Goal: Task Accomplishment & Management: Manage account settings

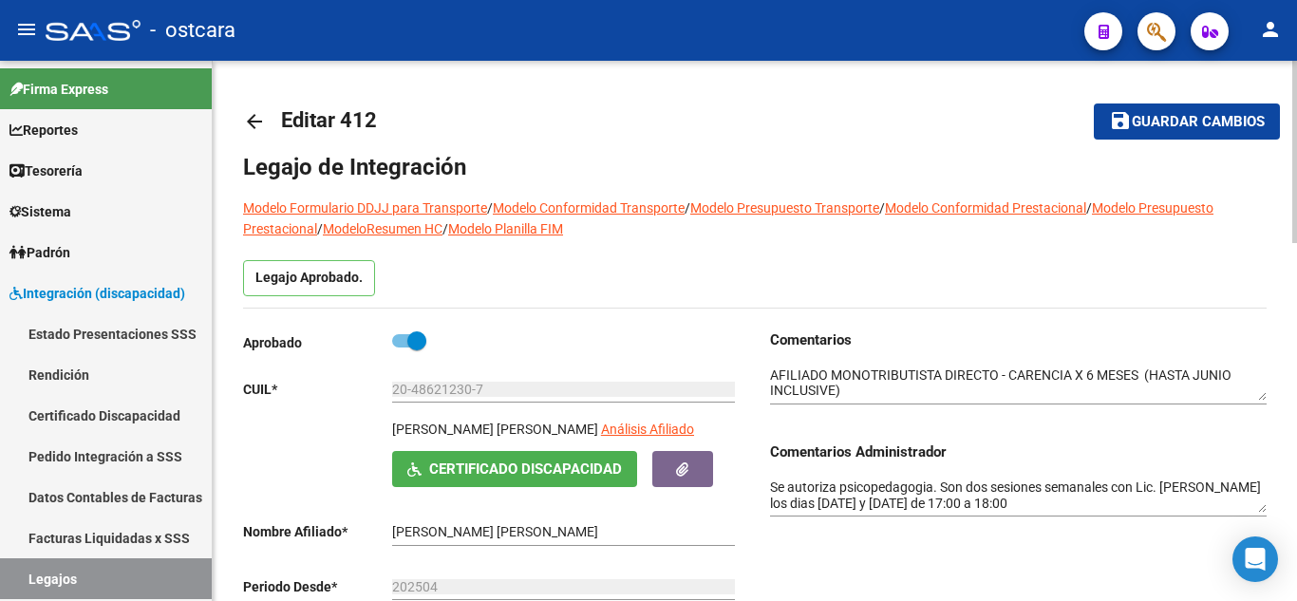
click at [1206, 116] on span "Guardar cambios" at bounding box center [1198, 122] width 133 height 17
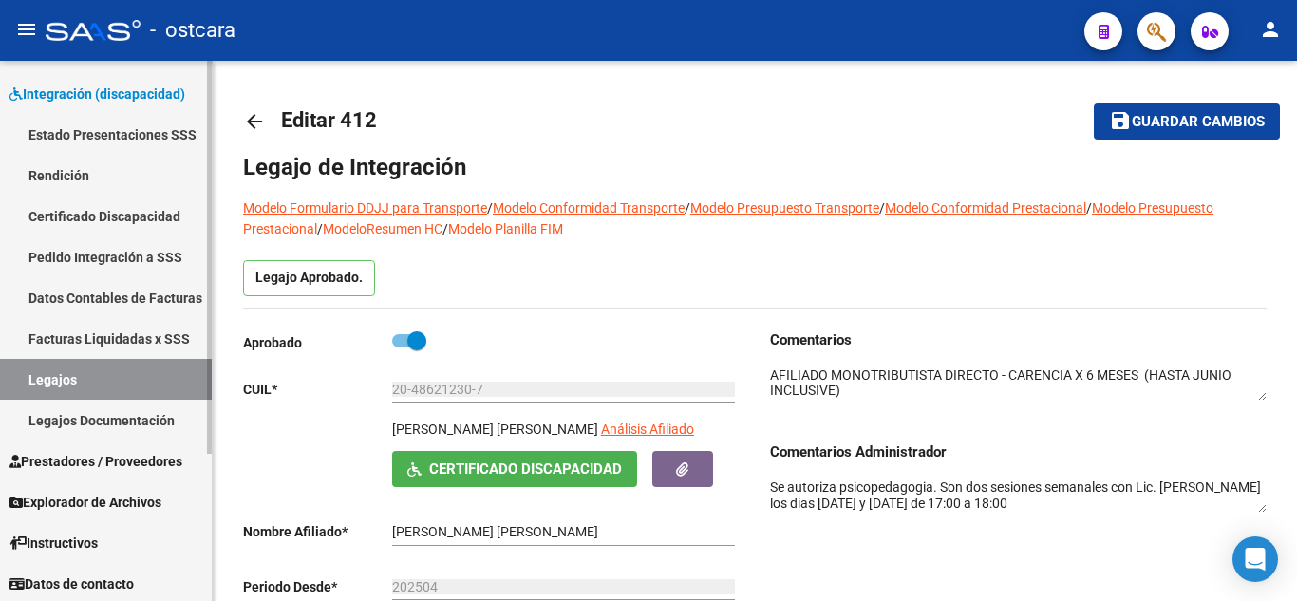
scroll to position [202, 0]
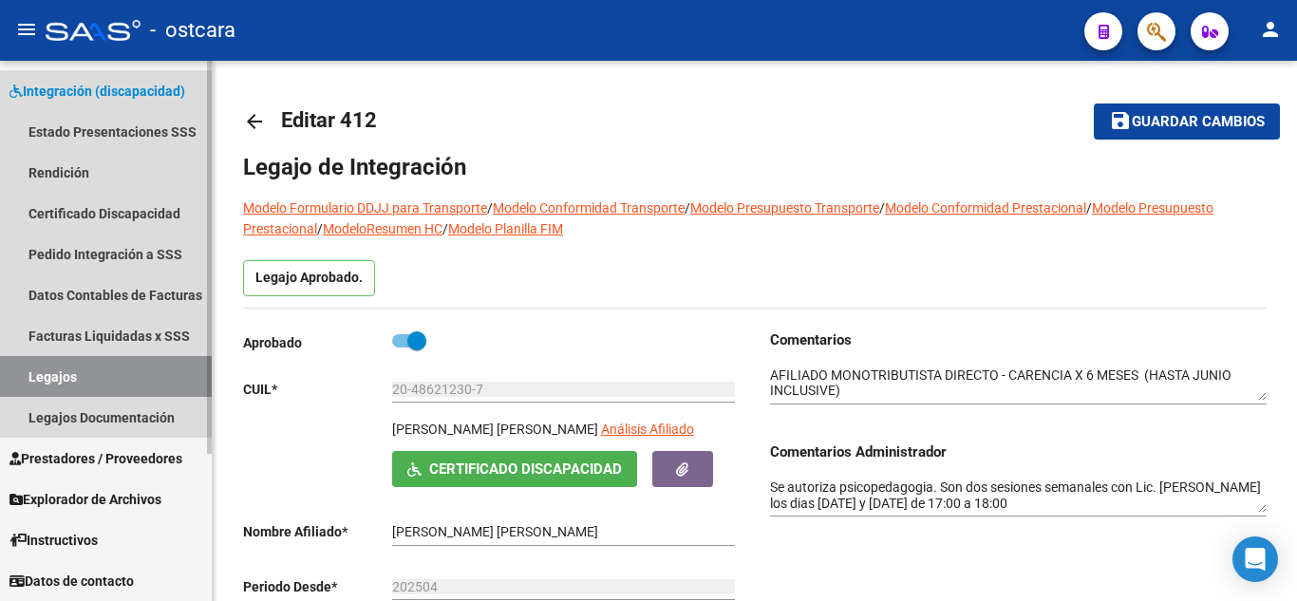
click at [73, 371] on link "Legajos" at bounding box center [106, 376] width 212 height 41
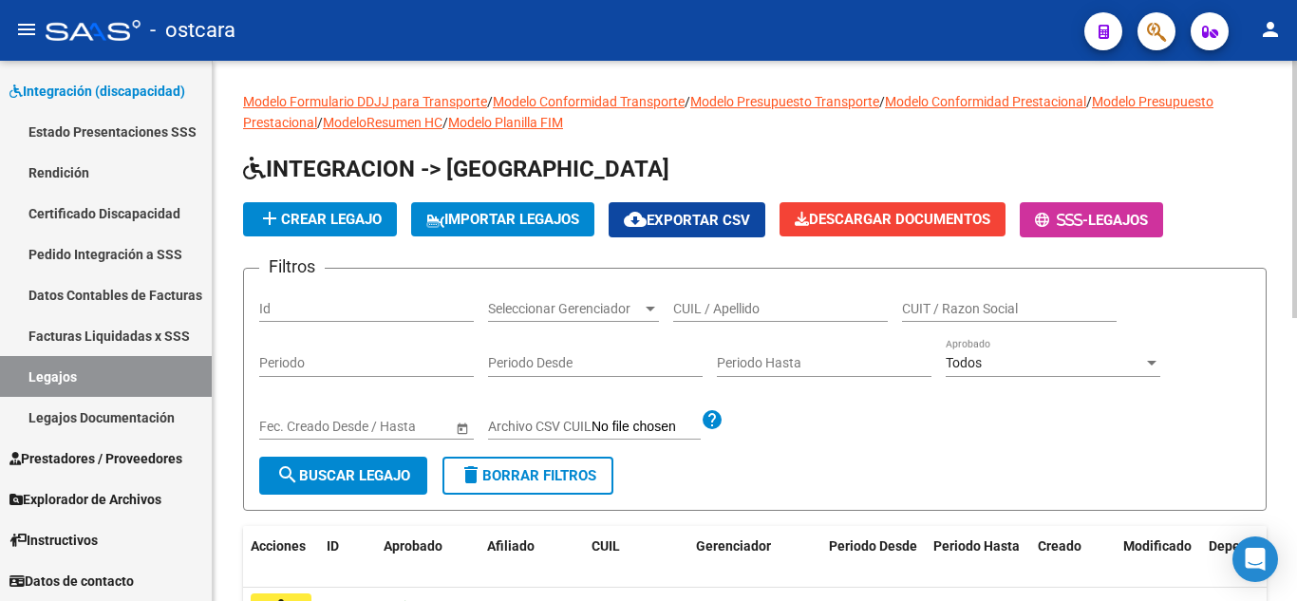
click at [755, 316] on input "CUIL / Apellido" at bounding box center [780, 309] width 215 height 16
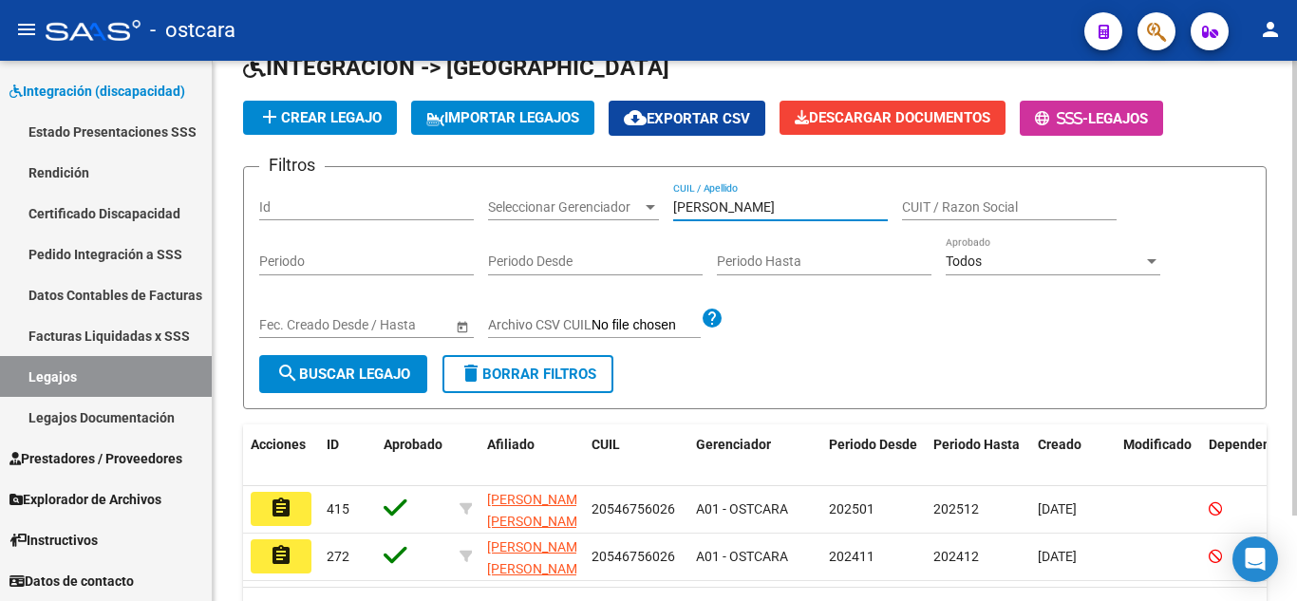
scroll to position [144, 0]
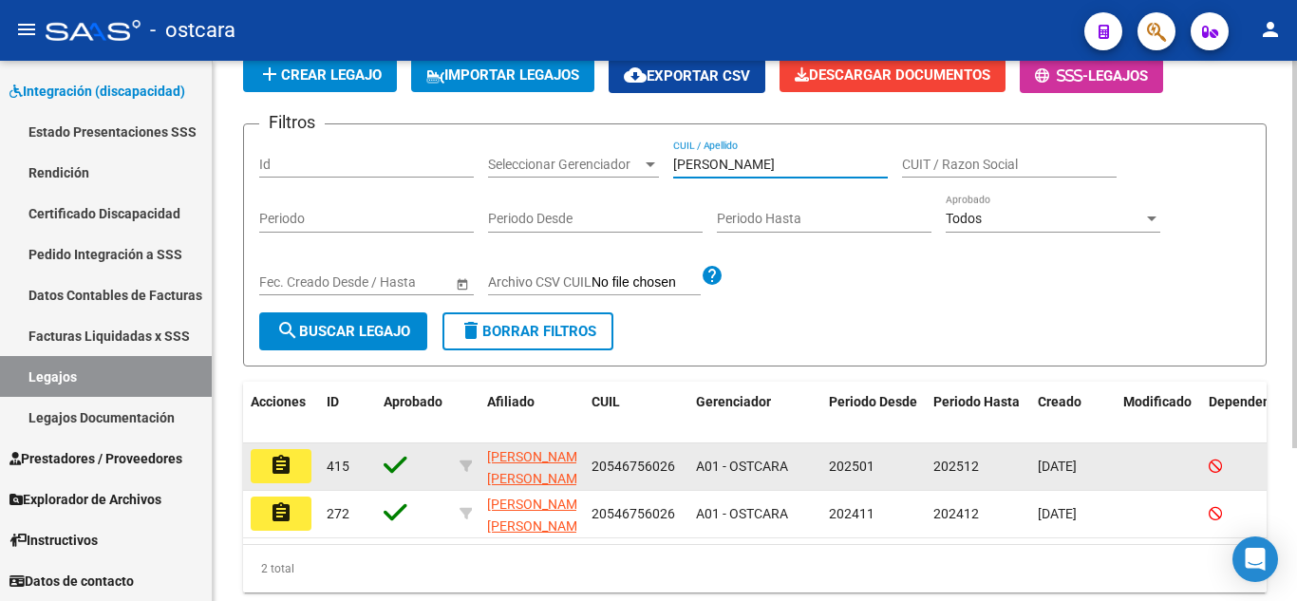
type input "[PERSON_NAME]"
click at [291, 460] on mat-icon "assignment" at bounding box center [281, 465] width 23 height 23
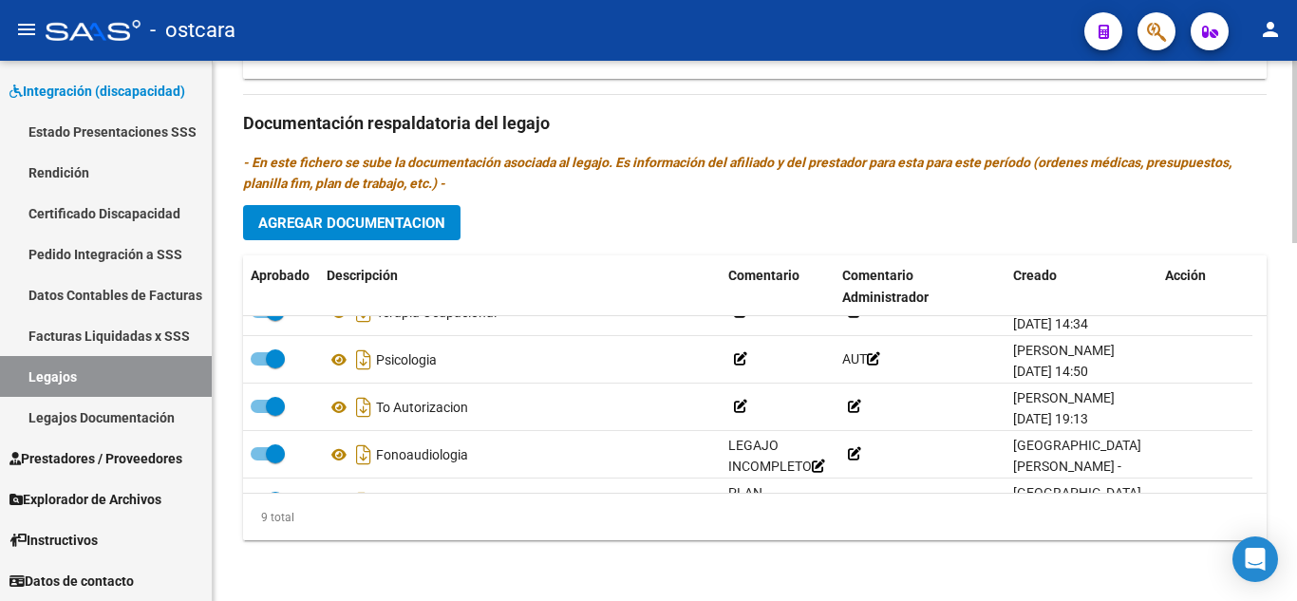
scroll to position [257, 0]
